Goal: Information Seeking & Learning: Learn about a topic

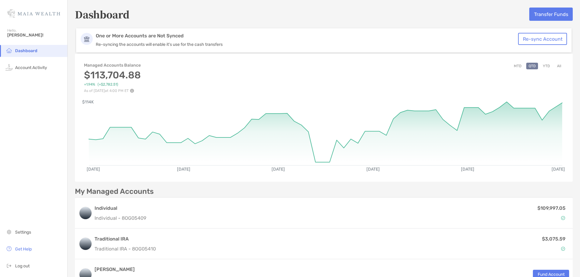
click at [547, 66] on button "YTD" at bounding box center [546, 66] width 12 height 7
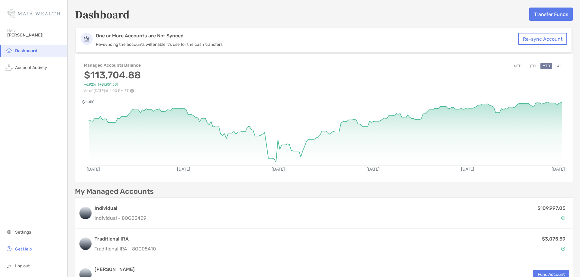
click at [558, 63] on button "All" at bounding box center [558, 66] width 9 height 7
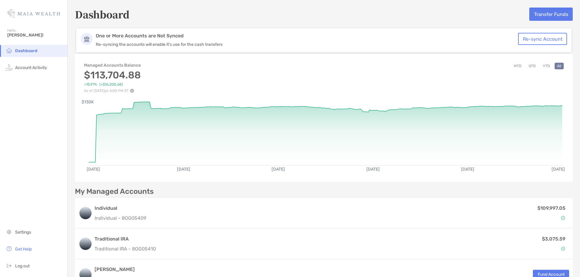
click at [248, 17] on div "Dashboard Transfer Funds" at bounding box center [324, 14] width 498 height 14
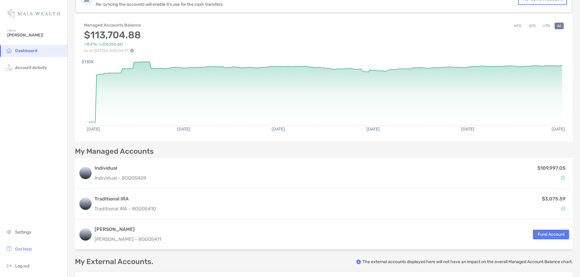
scroll to position [138, 0]
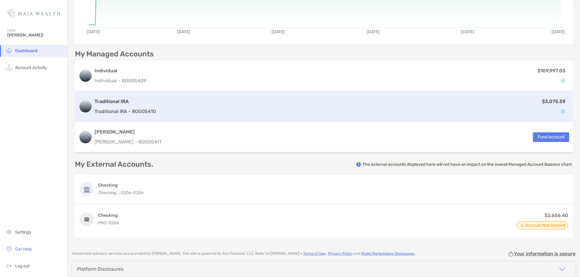
click at [525, 94] on div "Traditional IRA Traditional IRA - 8OG05410 $3,075.59" at bounding box center [324, 106] width 498 height 31
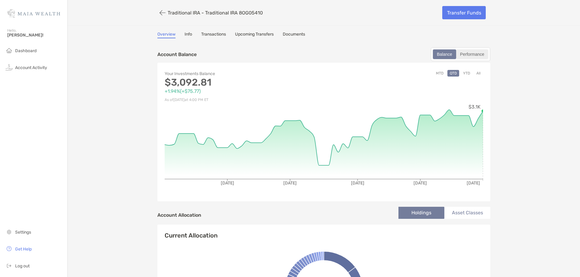
click at [486, 57] on div "Performance" at bounding box center [472, 54] width 31 height 8
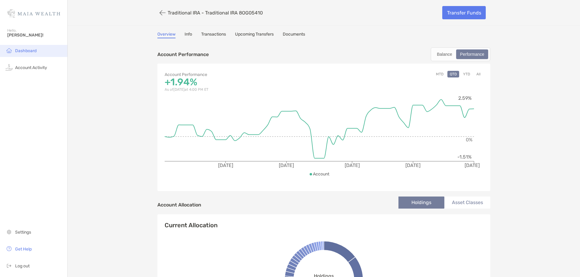
click at [46, 49] on li "Dashboard" at bounding box center [33, 51] width 67 height 12
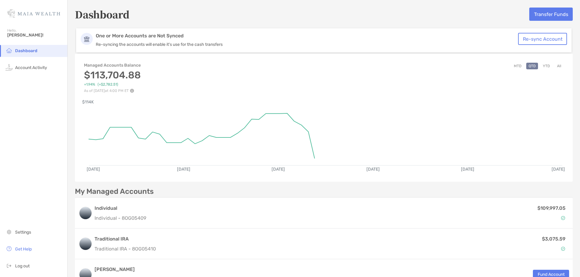
scroll to position [83, 0]
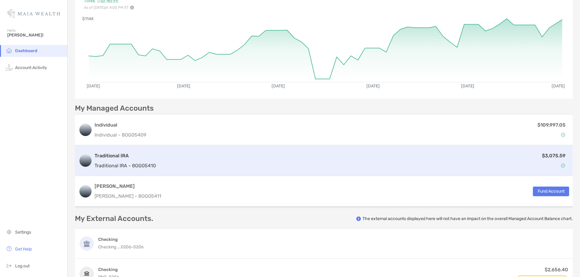
click at [104, 155] on h3 "Traditional IRA" at bounding box center [125, 155] width 61 height 7
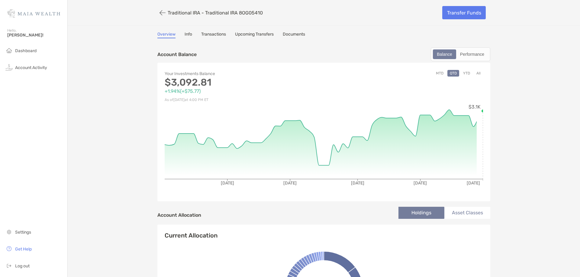
click at [186, 33] on link "Info" at bounding box center [188, 35] width 8 height 7
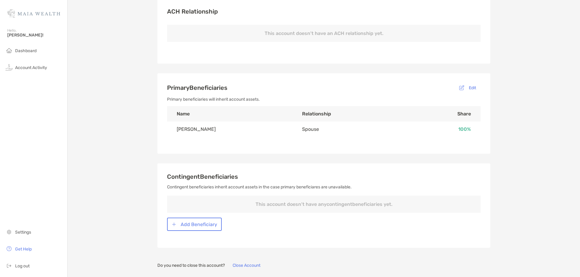
scroll to position [207, 0]
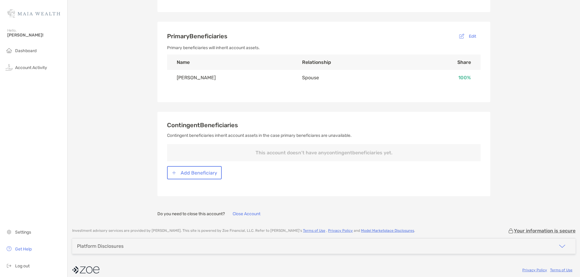
click at [398, 48] on p "Primary beneficiaries will inherit account assets." at bounding box center [323, 48] width 313 height 8
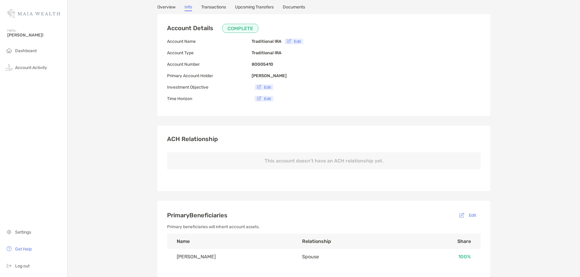
scroll to position [0, 0]
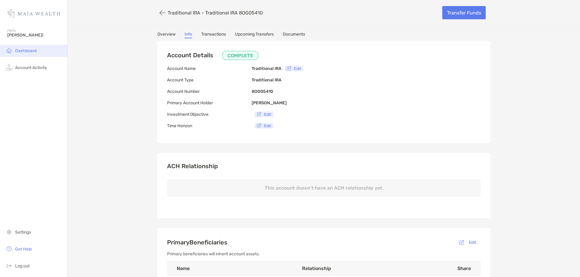
click at [38, 50] on li "Dashboard" at bounding box center [33, 51] width 67 height 12
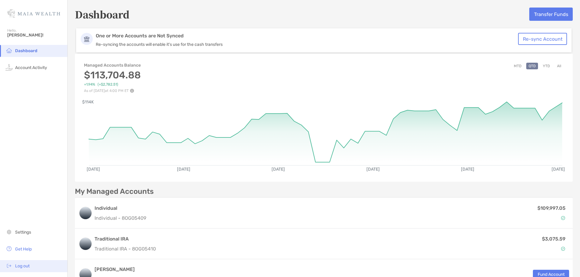
click at [16, 269] on li "Log out" at bounding box center [33, 267] width 67 height 12
